Goal: Task Accomplishment & Management: Manage account settings

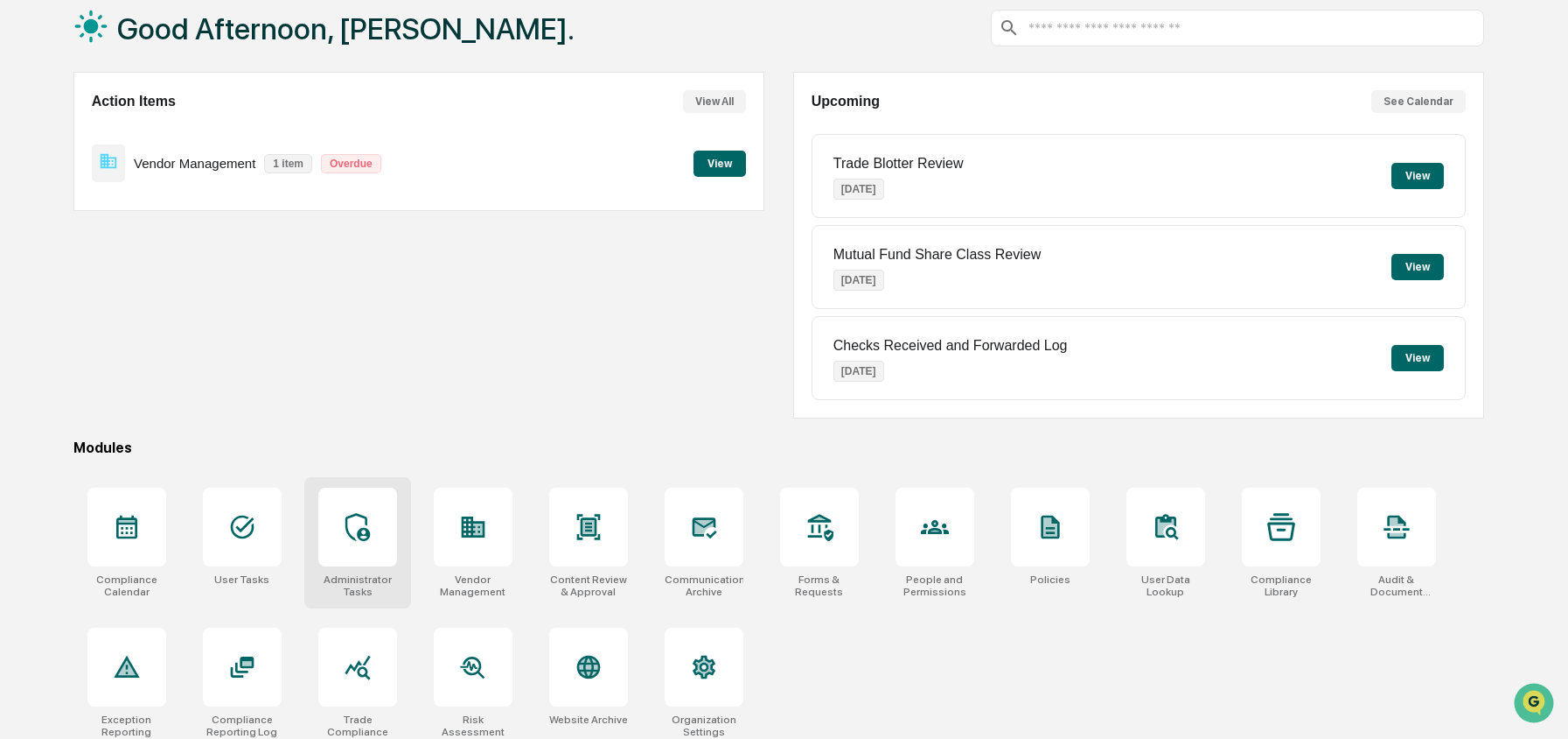
scroll to position [112, 0]
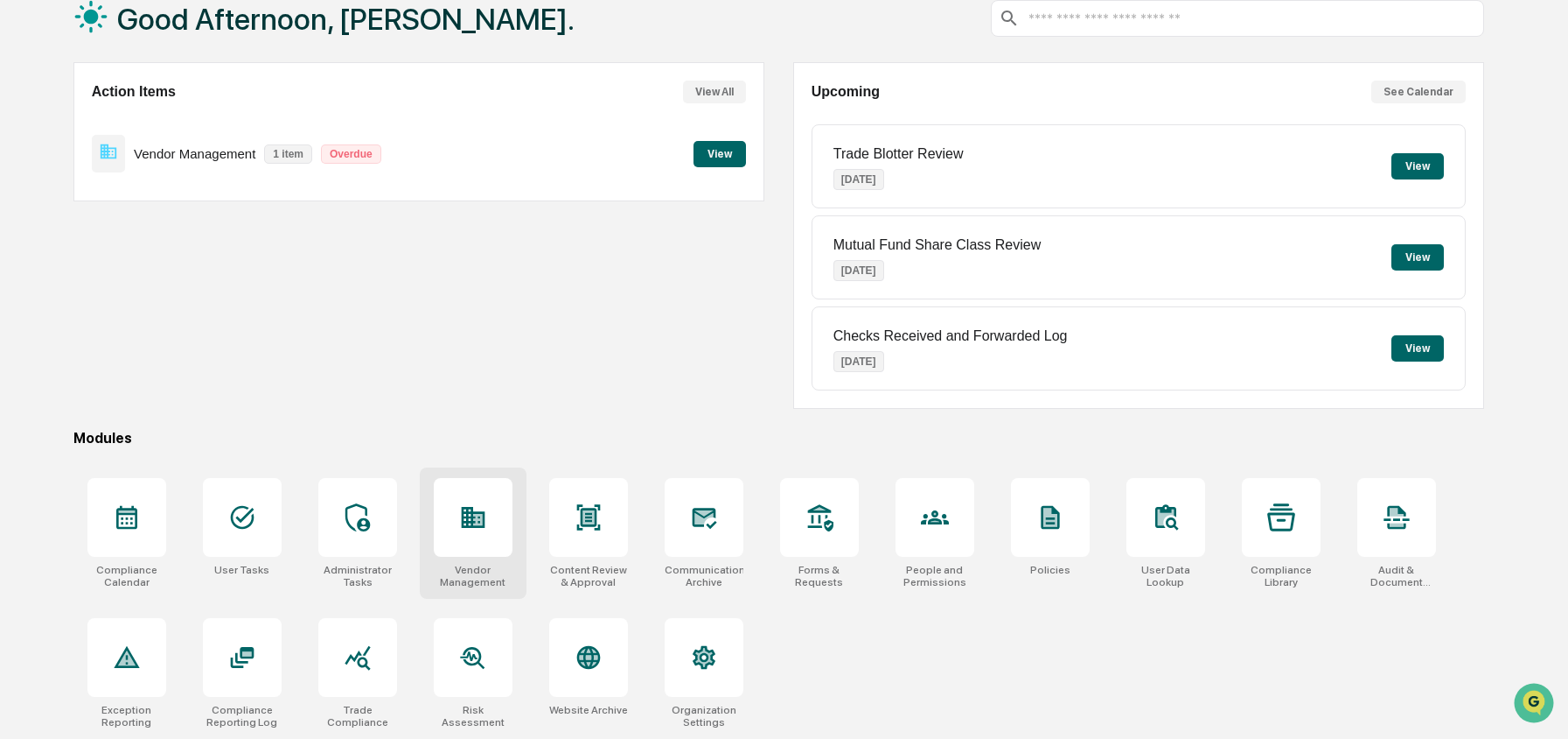
click at [454, 518] on div at bounding box center [472, 516] width 79 height 79
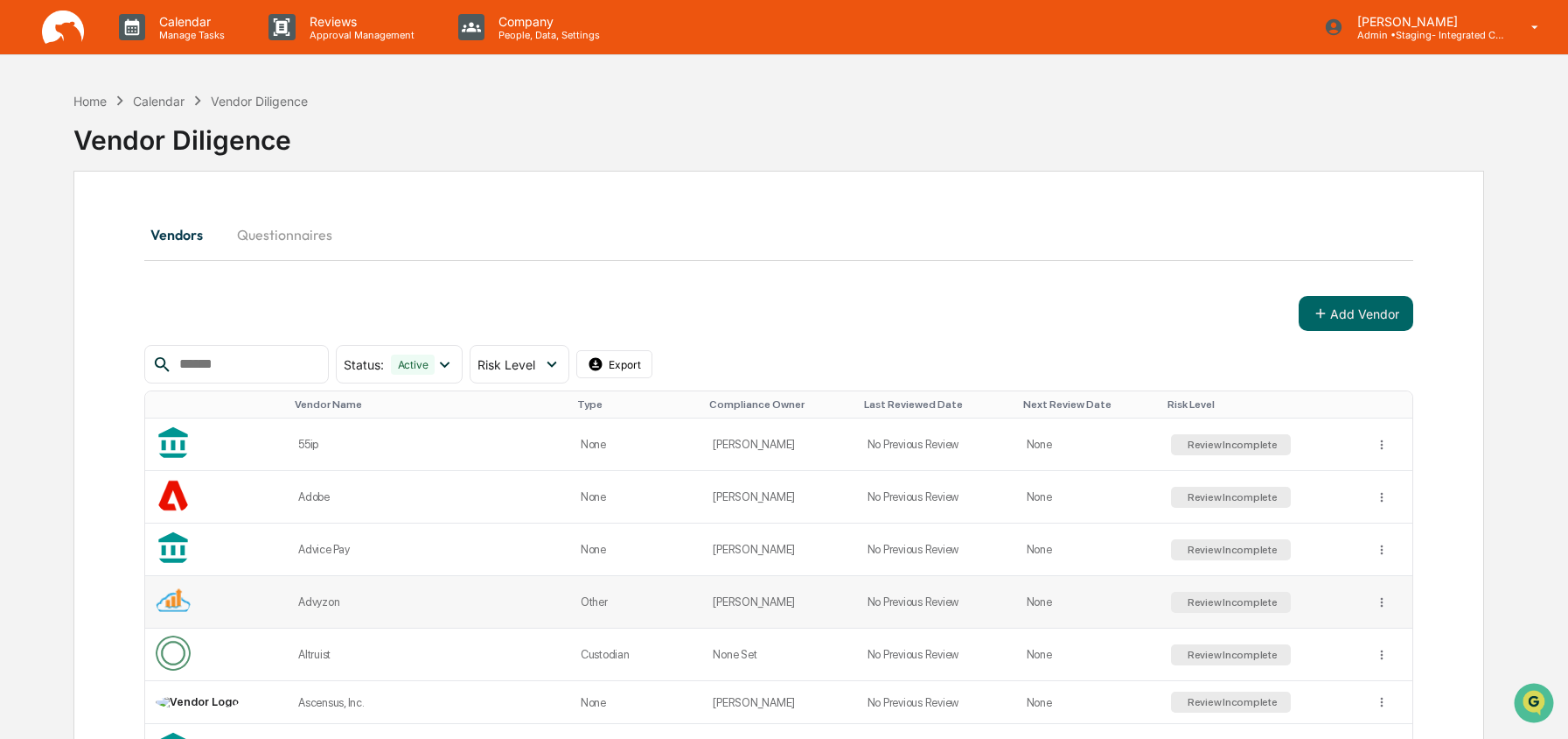
click at [321, 599] on div "Advyzon" at bounding box center [429, 601] width 261 height 13
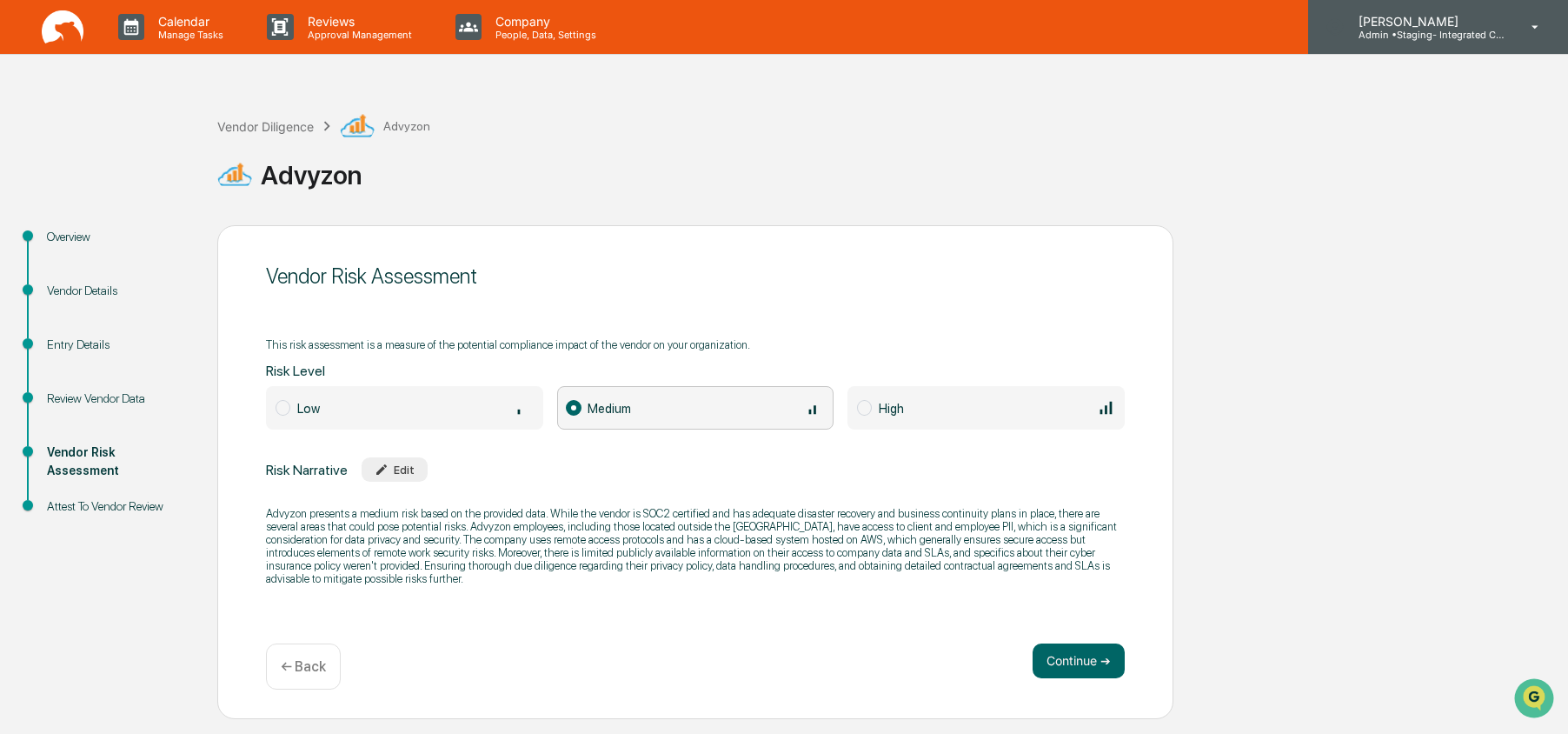
click at [1395, 20] on p "[PERSON_NAME]" at bounding box center [1426, 21] width 162 height 15
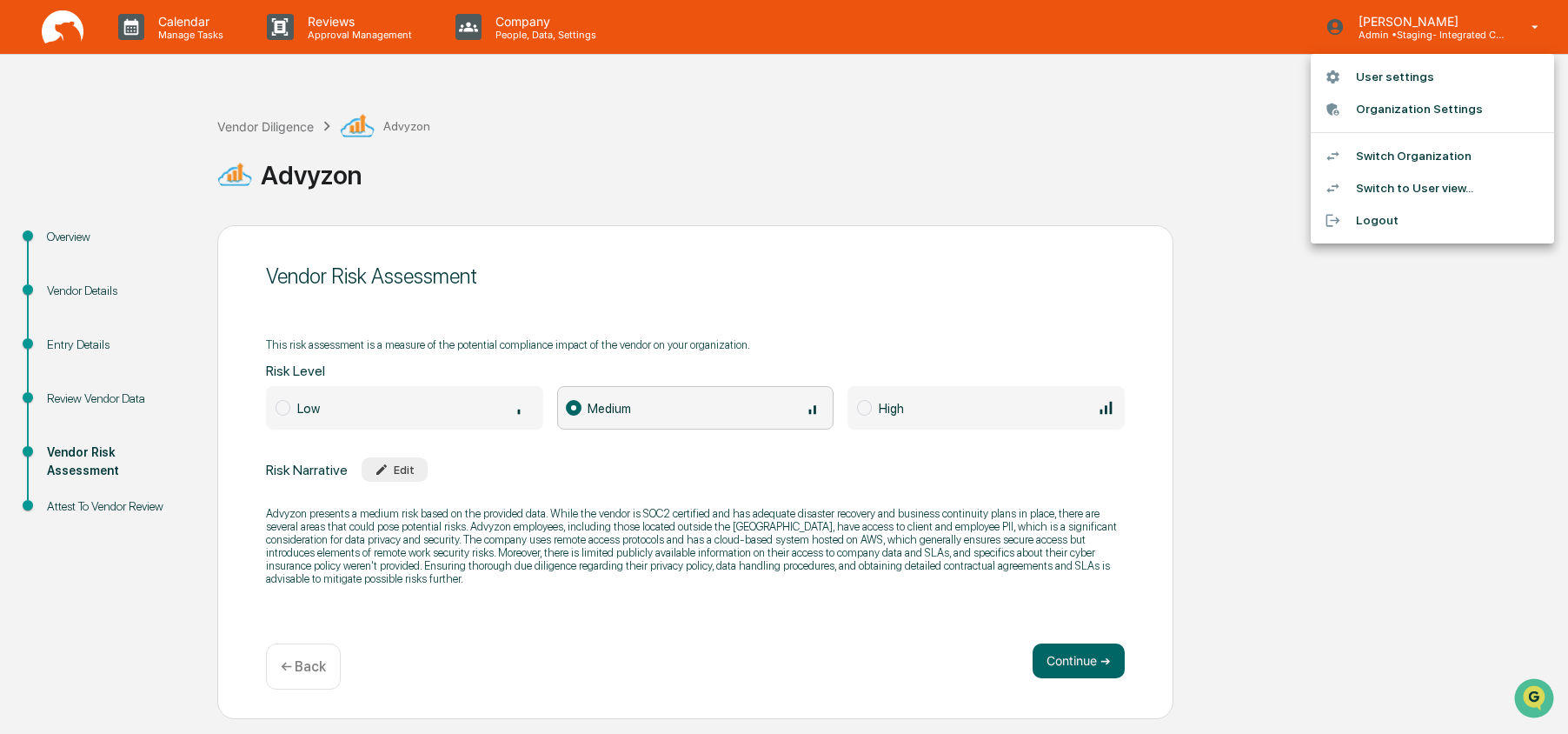
click at [1366, 158] on li "Switch Organization" at bounding box center [1433, 156] width 243 height 33
